Goal: Information Seeking & Learning: Learn about a topic

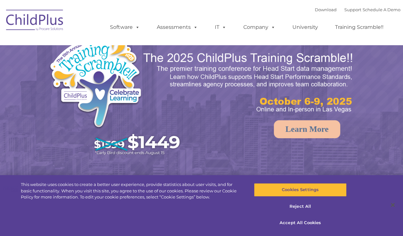
select select "MEDIUM"
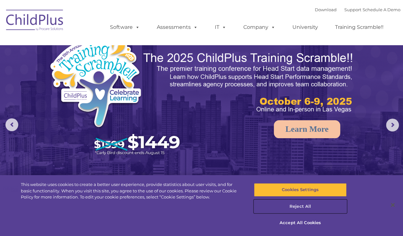
click at [301, 205] on button "Reject All" at bounding box center [300, 206] width 93 height 13
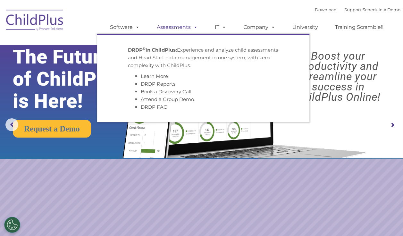
click at [198, 29] on link "Assessments" at bounding box center [177, 27] width 54 height 13
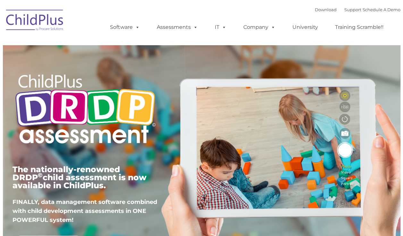
click at [204, 151] on div "The nationally-renowned DRDP © child assessment is now available in ChildPlus. …" at bounding box center [202, 148] width 388 height 229
click at [132, 123] on img at bounding box center [86, 110] width 146 height 89
type input ""
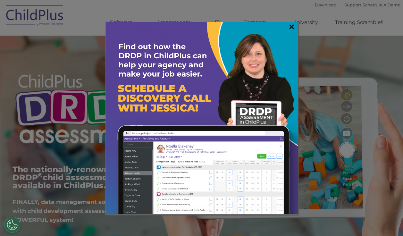
click at [292, 23] on link "×" at bounding box center [291, 26] width 7 height 6
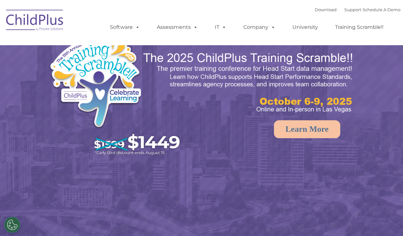
select select "MEDIUM"
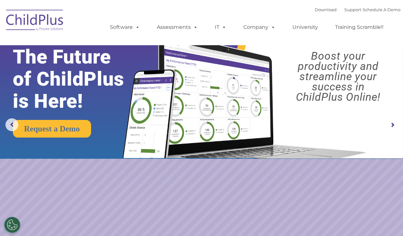
click at [41, 21] on img at bounding box center [35, 21] width 64 height 32
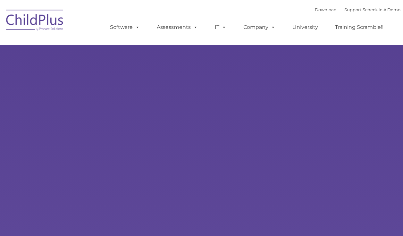
type input ""
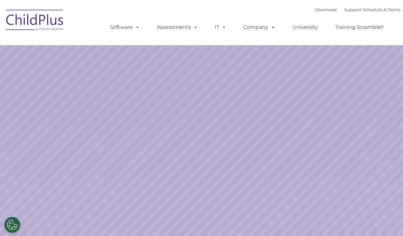
select select "MEDIUM"
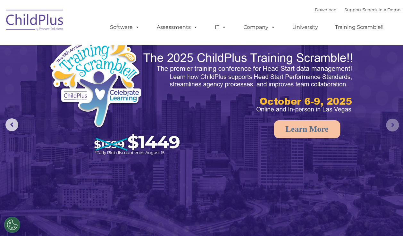
click at [389, 124] on rs-arrow at bounding box center [392, 125] width 13 height 13
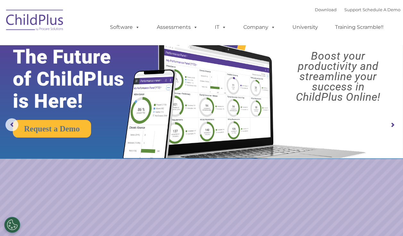
click at [389, 125] on rs-arrow at bounding box center [392, 125] width 13 height 13
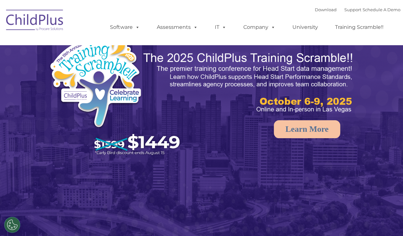
select select "MEDIUM"
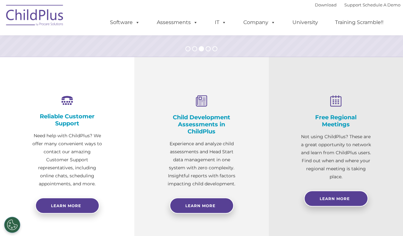
scroll to position [214, 0]
